Goal: Transaction & Acquisition: Purchase product/service

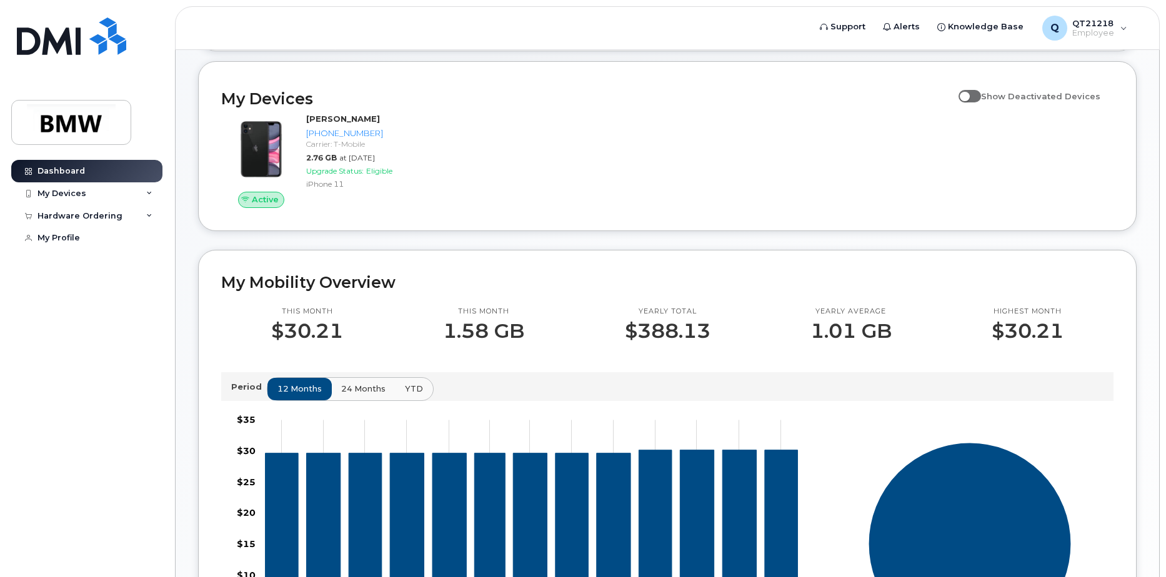
scroll to position [125, 0]
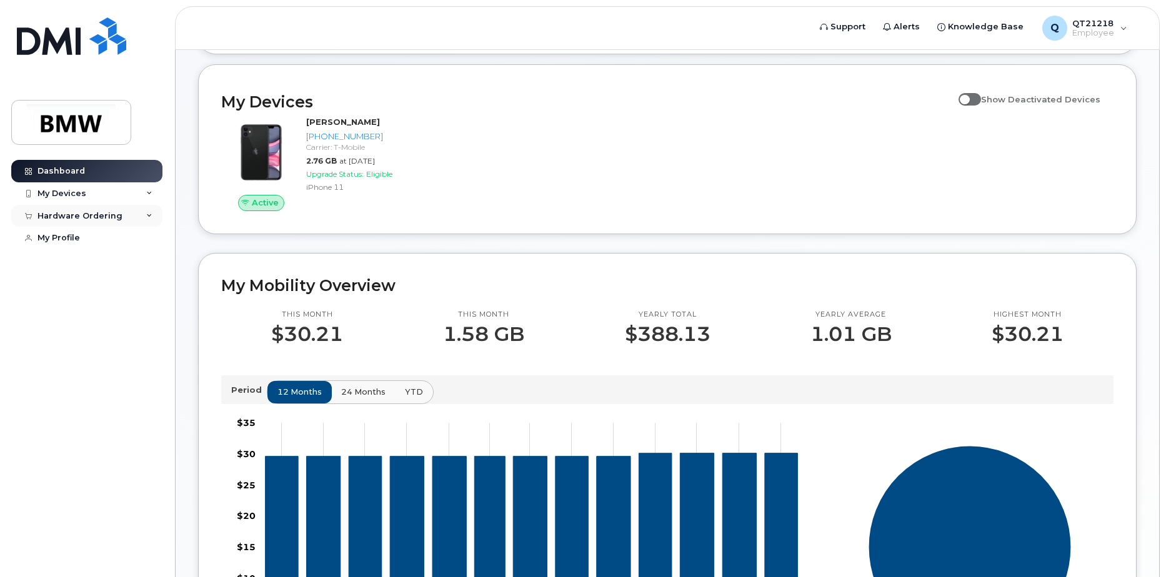
click at [144, 220] on div "Hardware Ordering" at bounding box center [86, 216] width 151 height 22
click at [102, 239] on link "New Order" at bounding box center [97, 239] width 129 height 24
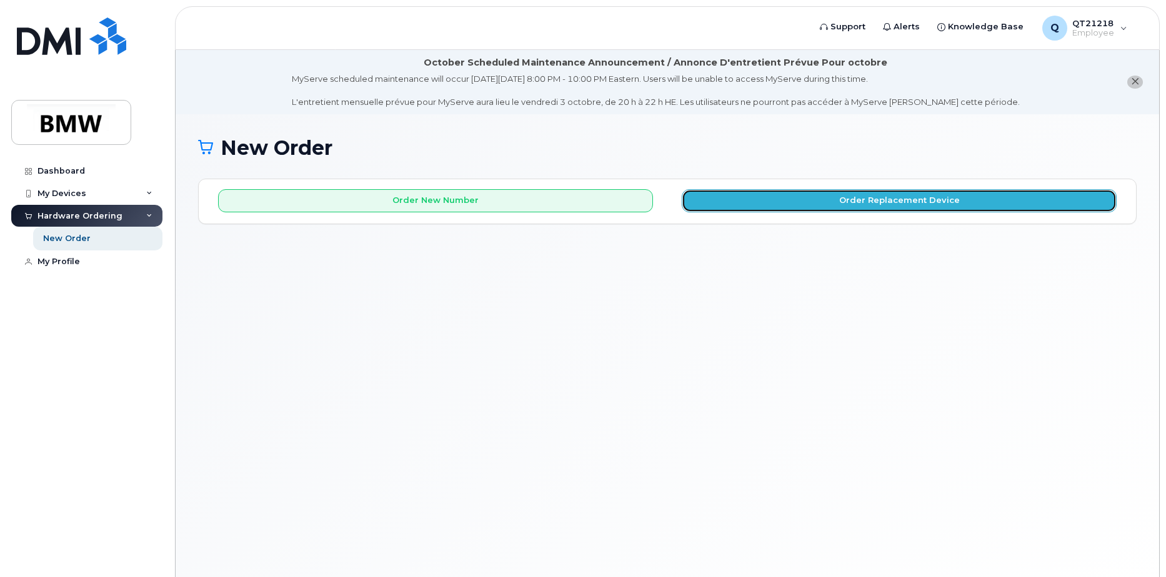
click at [864, 201] on button "Order Replacement Device" at bounding box center [899, 200] width 435 height 23
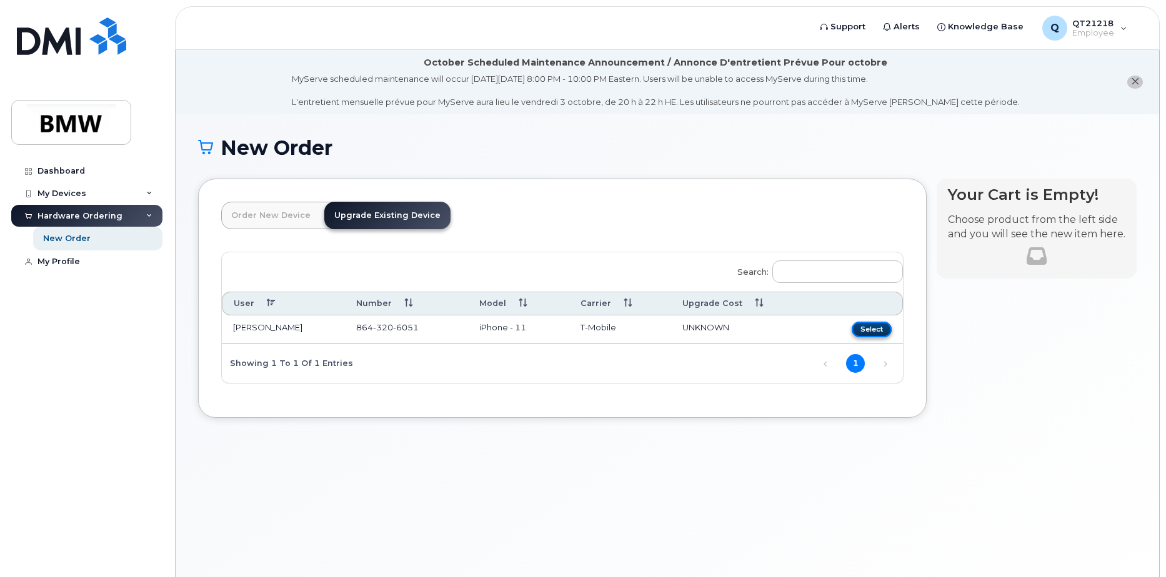
click at [862, 329] on button "Select" at bounding box center [872, 330] width 40 height 16
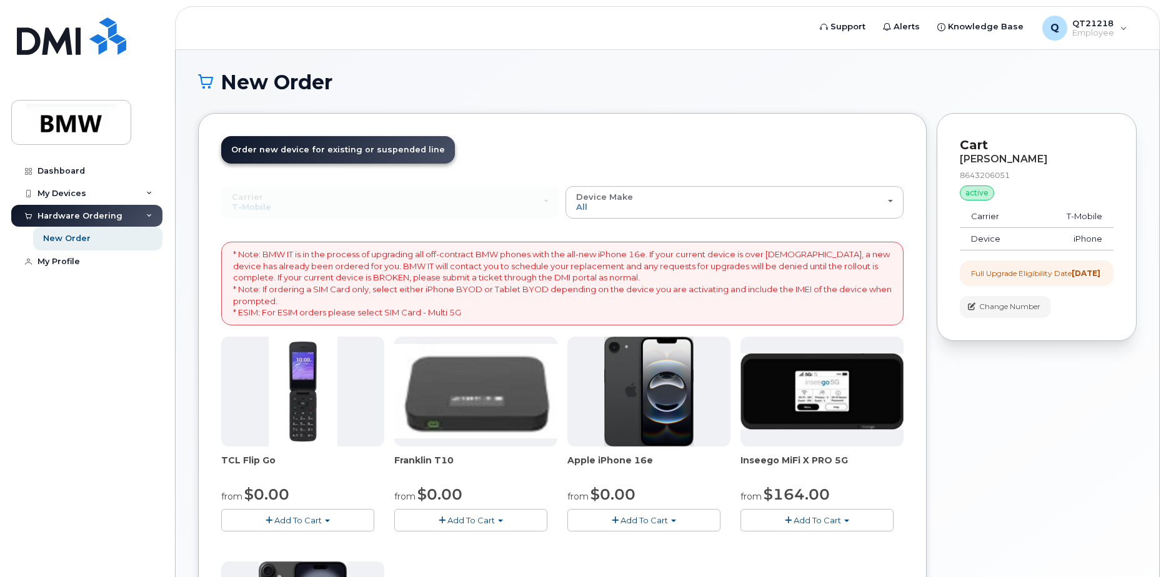
scroll to position [62, 0]
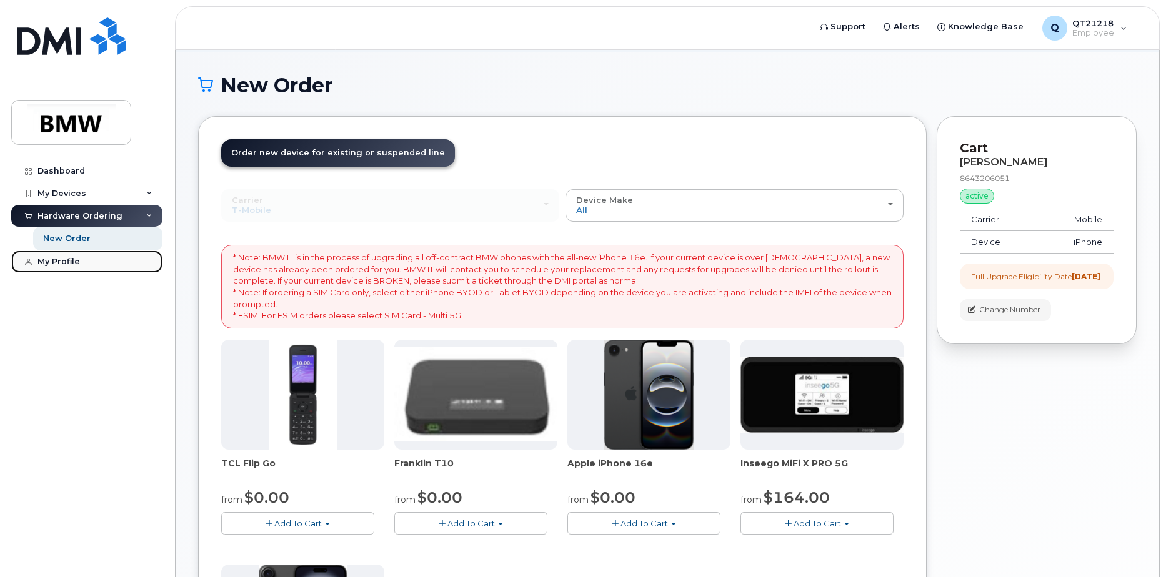
click at [68, 267] on link "My Profile" at bounding box center [86, 262] width 151 height 22
